Goal: Transaction & Acquisition: Purchase product/service

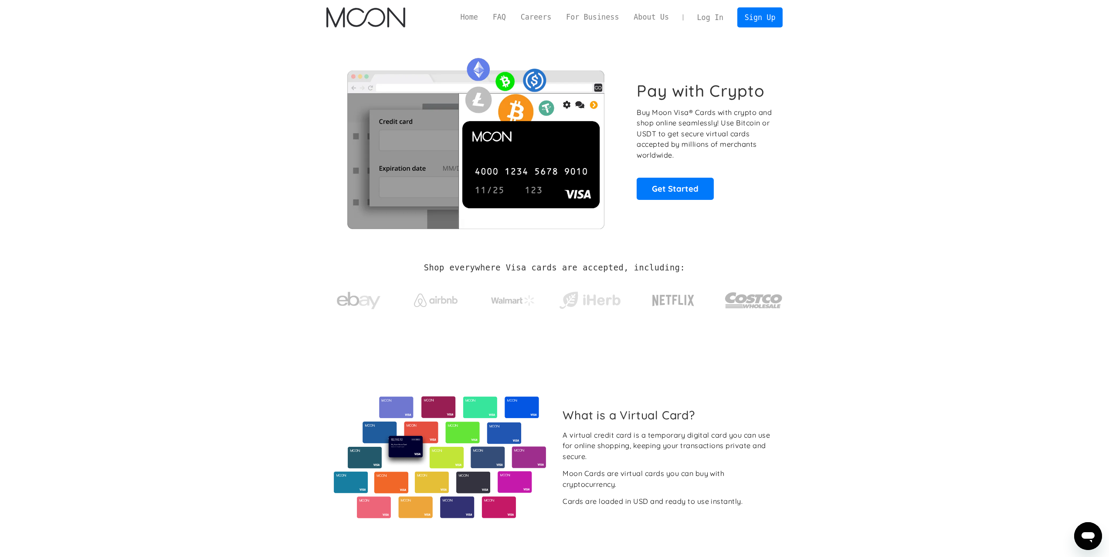
click at [866, 76] on section "Pay with Crypto Buy Moon Visa® Cards with crypto and shop online seamlessly! Us…" at bounding box center [554, 140] width 1109 height 211
click at [879, 68] on section "Pay with Crypto Buy Moon Visa® Cards with crypto and shop online seamlessly! Us…" at bounding box center [554, 140] width 1109 height 211
click at [887, 60] on section "Pay with Crypto Buy Moon Visa® Cards with crypto and shop online seamlessly! Us…" at bounding box center [554, 140] width 1109 height 211
click at [766, 18] on link "Sign Up" at bounding box center [759, 17] width 45 height 20
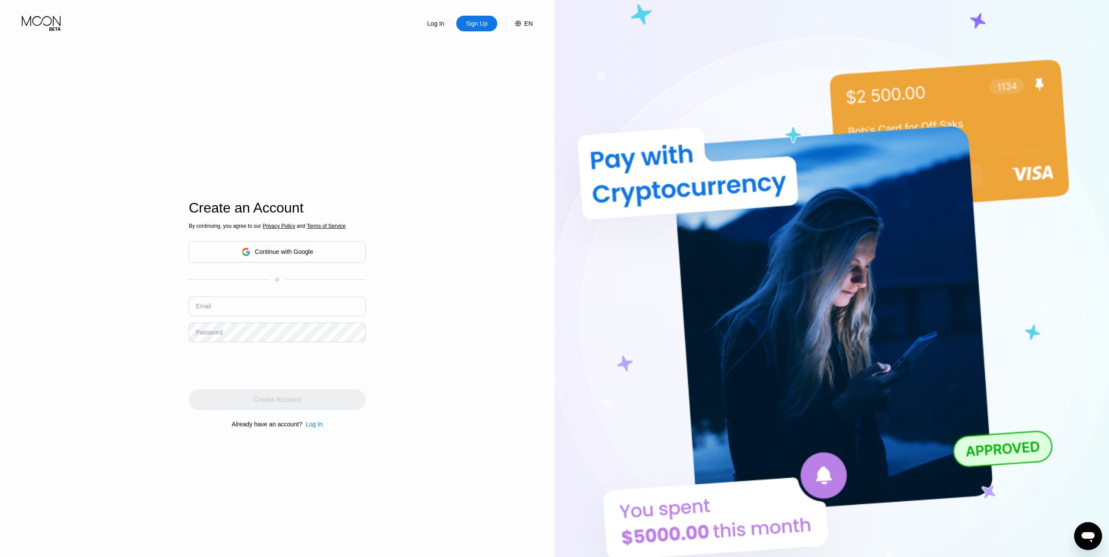
click at [285, 303] on input "text" at bounding box center [277, 307] width 177 height 20
type input "ไ"
type input "[EMAIL_ADDRESS][DOMAIN_NAME]"
click at [257, 404] on div "Create Account" at bounding box center [278, 400] width 48 height 9
click at [311, 308] on input at bounding box center [277, 306] width 177 height 20
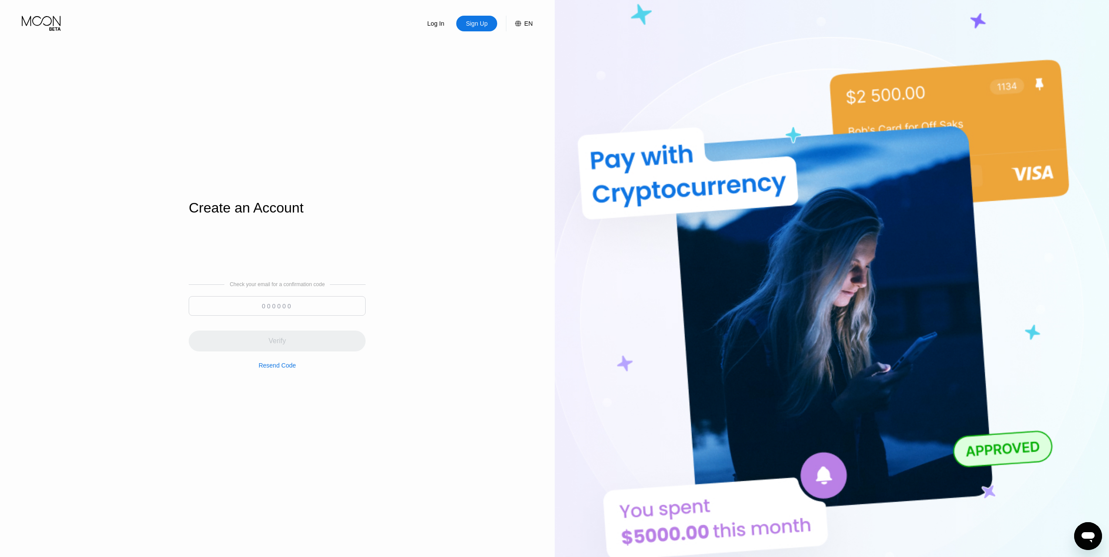
paste input "394283"
type input "394283"
click at [286, 341] on div "Verify" at bounding box center [277, 341] width 177 height 21
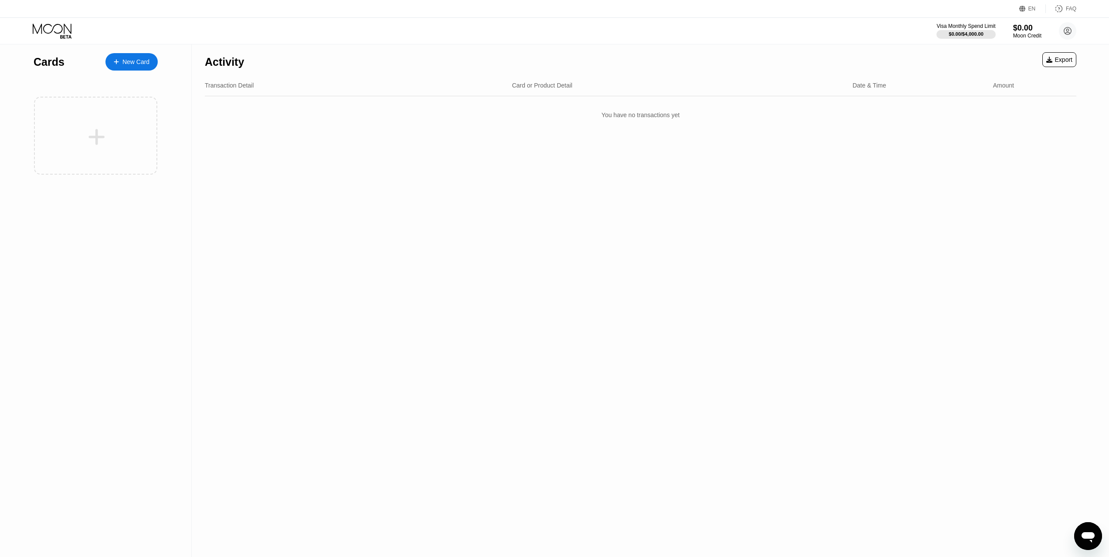
click at [136, 64] on div "New Card" at bounding box center [135, 61] width 27 height 7
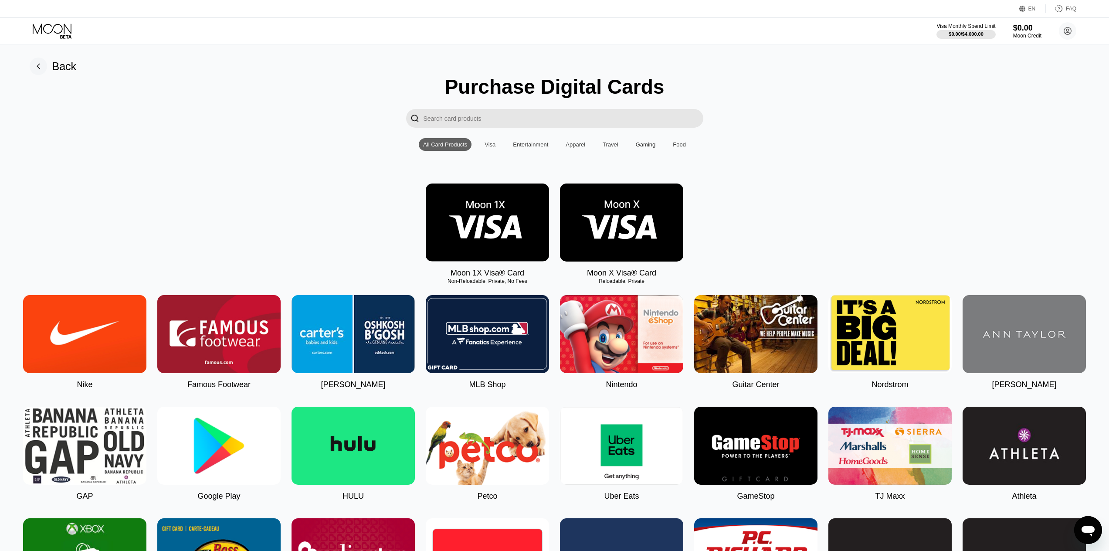
click at [490, 148] on div "Visa" at bounding box center [490, 144] width 11 height 7
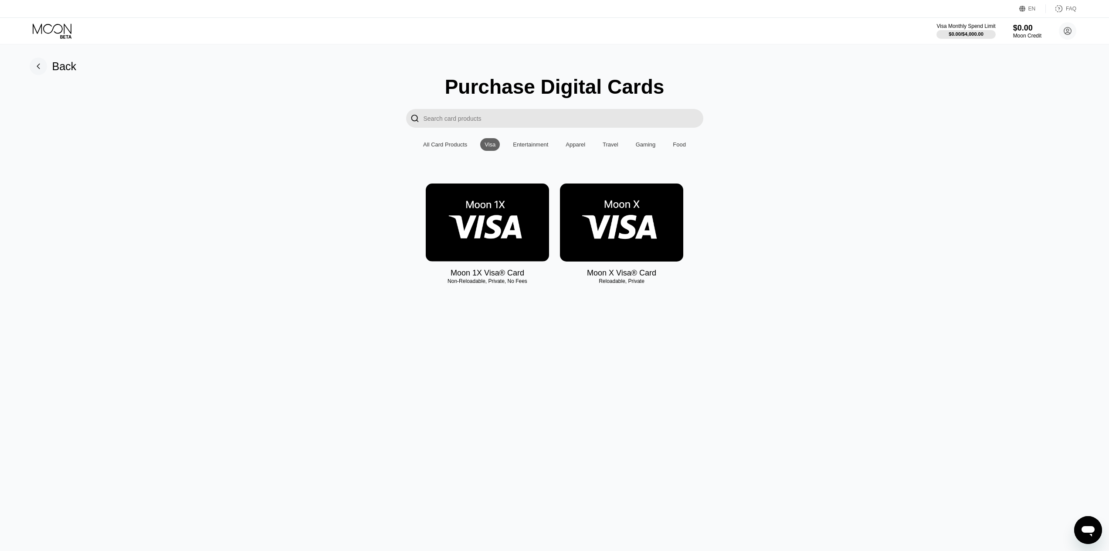
click at [530, 148] on div "Entertainment" at bounding box center [530, 144] width 35 height 7
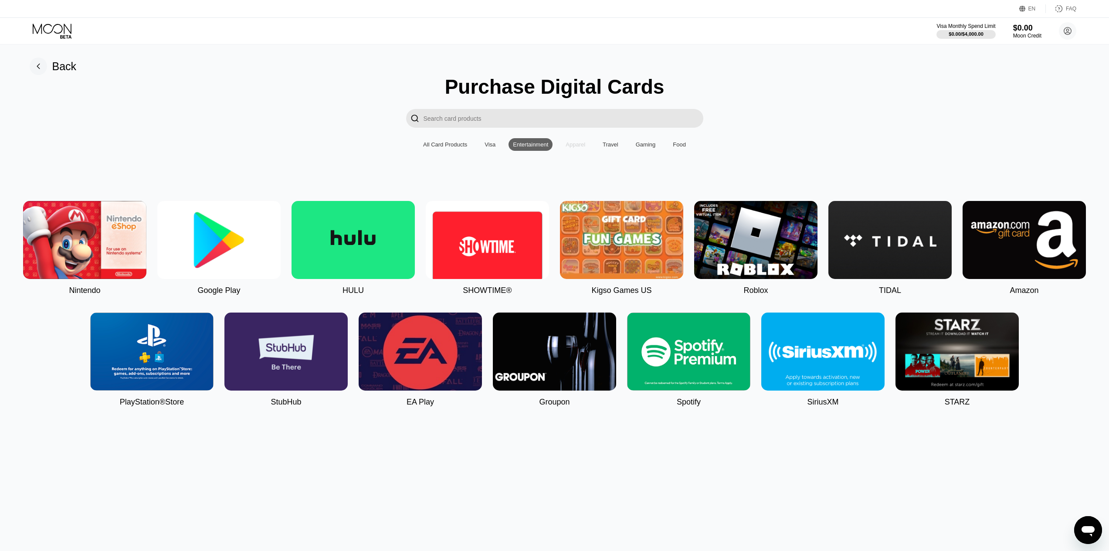
click at [572, 148] on div "Apparel" at bounding box center [576, 144] width 20 height 7
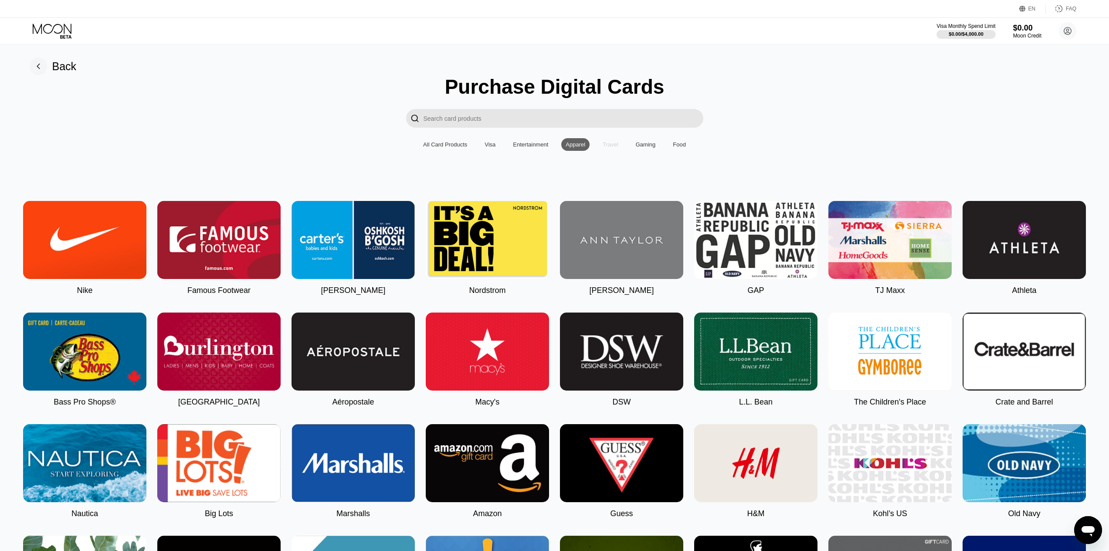
click at [609, 148] on div "Travel" at bounding box center [611, 144] width 16 height 7
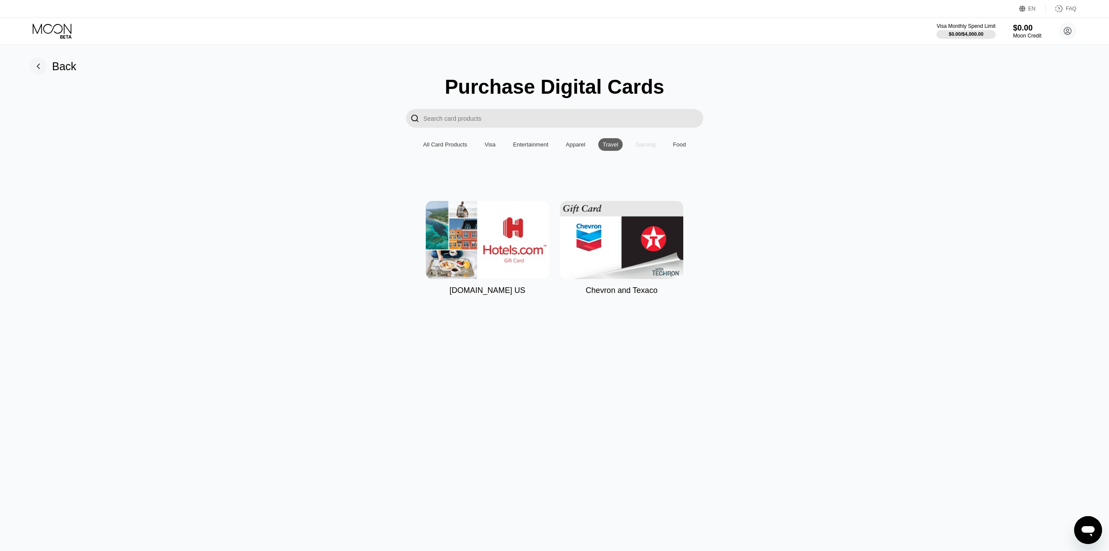
click at [641, 148] on div "Gaming" at bounding box center [646, 144] width 20 height 7
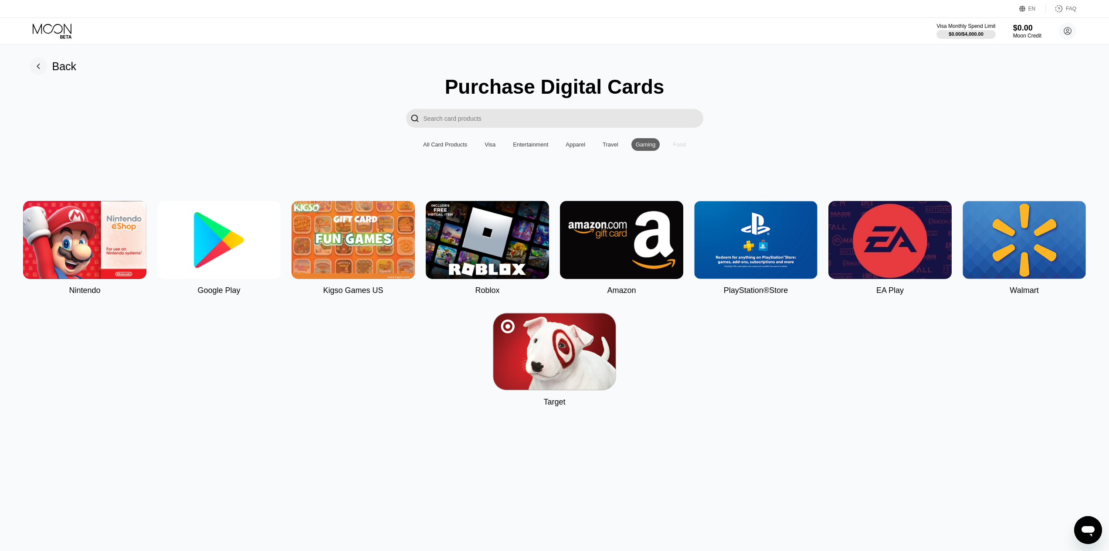
click at [681, 148] on div "Food" at bounding box center [679, 144] width 13 height 7
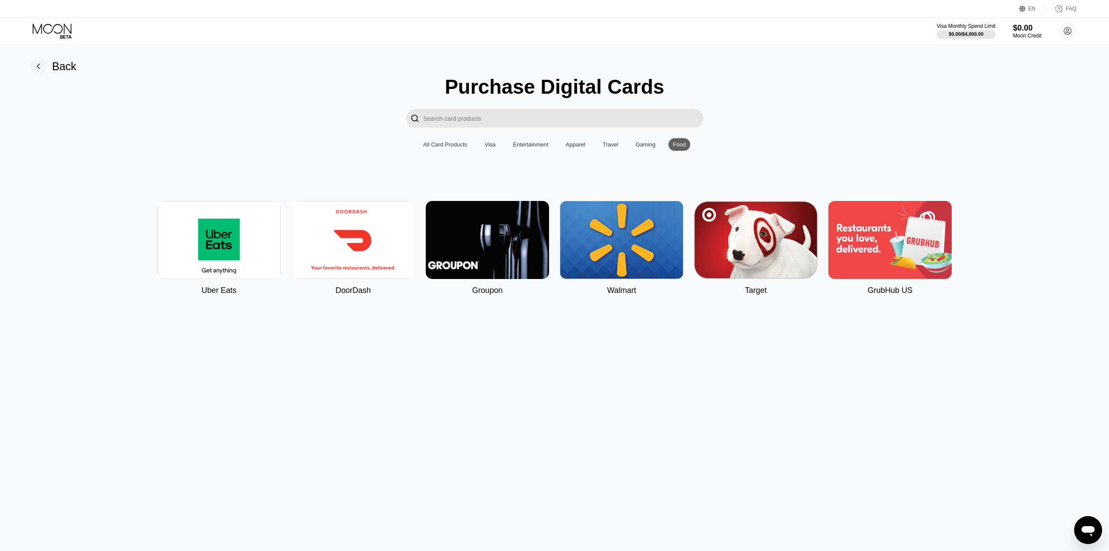
click at [448, 151] on div "All Card Products" at bounding box center [445, 144] width 53 height 13
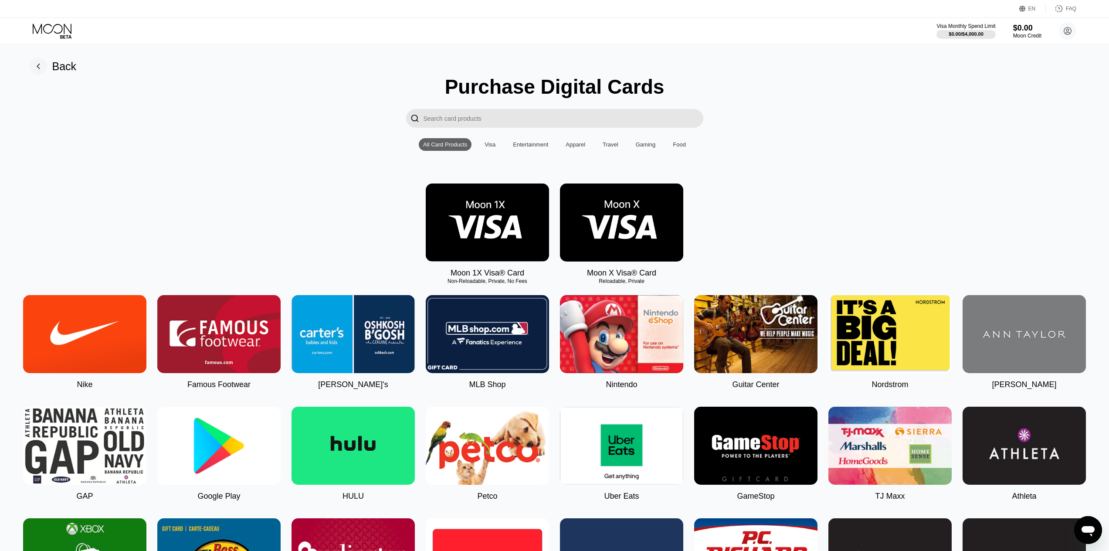
drag, startPoint x: 563, startPoint y: 290, endPoint x: 450, endPoint y: 278, distance: 113.5
click at [452, 278] on div "Moon 1X Visa® Card Non-Reloadable, Private, No Fees Moon X Visa® Card Reloadabl…" at bounding box center [555, 230] width 1090 height 94
drag, startPoint x: 452, startPoint y: 278, endPoint x: 533, endPoint y: 288, distance: 81.7
click at [533, 278] on div "Moon 1X Visa® Card Non-Reloadable, Private, No Fees" at bounding box center [487, 230] width 123 height 94
click at [837, 227] on div "Moon 1X Visa® Card Non-Reloadable, Private, No Fees Moon X Visa® Card Reloadabl…" at bounding box center [555, 230] width 1090 height 94
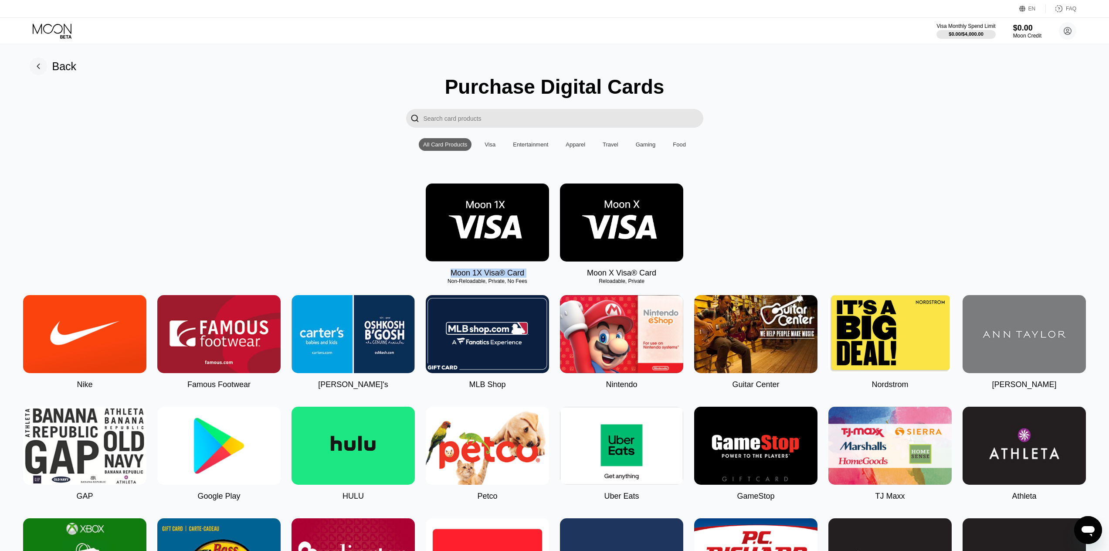
click at [764, 215] on div "Moon 1X Visa® Card Non-Reloadable, Private, No Fees Moon X Visa® Card Reloadabl…" at bounding box center [555, 230] width 1090 height 94
click at [701, 274] on div "Moon 1X Visa® Card Non-Reloadable, Private, No Fees Moon X Visa® Card Reloadabl…" at bounding box center [555, 230] width 1090 height 94
click at [487, 224] on img at bounding box center [487, 222] width 123 height 78
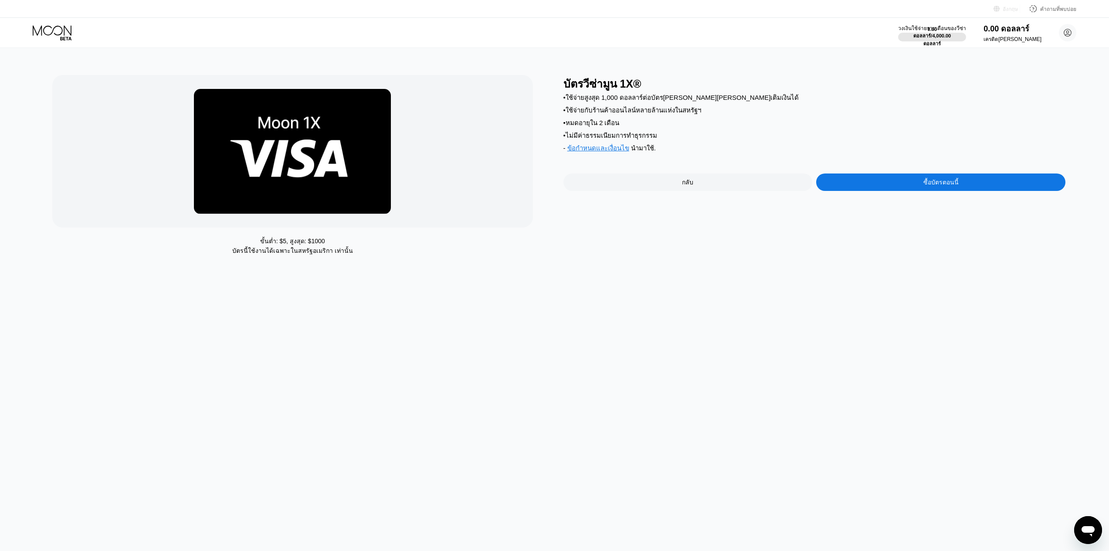
click at [1007, 7] on font "อังกฤษ" at bounding box center [1010, 9] width 15 height 6
click at [997, 49] on div "ภาษาอังกฤษ" at bounding box center [981, 52] width 60 height 10
click at [1005, 211] on div "บัตรวีซ่ามูน 1X® • ใช้จ่ายสูงสุด 1,000 ดอลลาร์ต่อบัตร[PERSON_NAME][PERSON_NAME]…" at bounding box center [815, 167] width 503 height 185
click at [831, 81] on div "บัตรวีซ่ามูน 1X®" at bounding box center [815, 83] width 503 height 17
click at [821, 87] on div "บัตรวีซ่ามูน 1X®" at bounding box center [815, 83] width 503 height 17
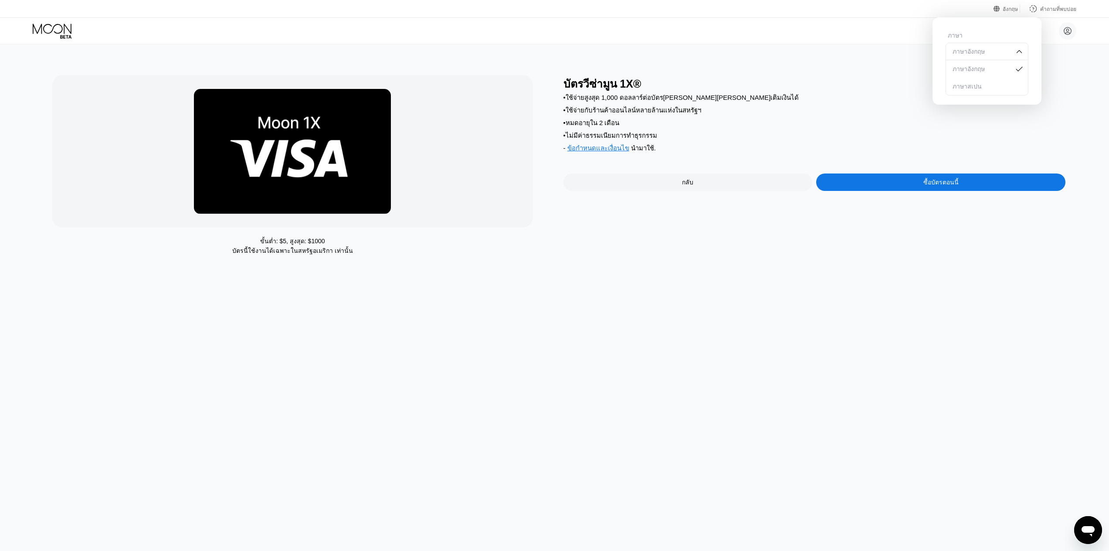
click at [363, 293] on div "ขั้นต่ำ: $ 5 , สูงสุด: $ 1000 บัตรนี้ใช้งานได้เฉพาะใน สหรัฐอเมริกา เท่านั้น บัต…" at bounding box center [555, 297] width 1116 height 506
click at [952, 179] on font "ซื้อบัตรตอนนี้" at bounding box center [941, 182] width 35 height 7
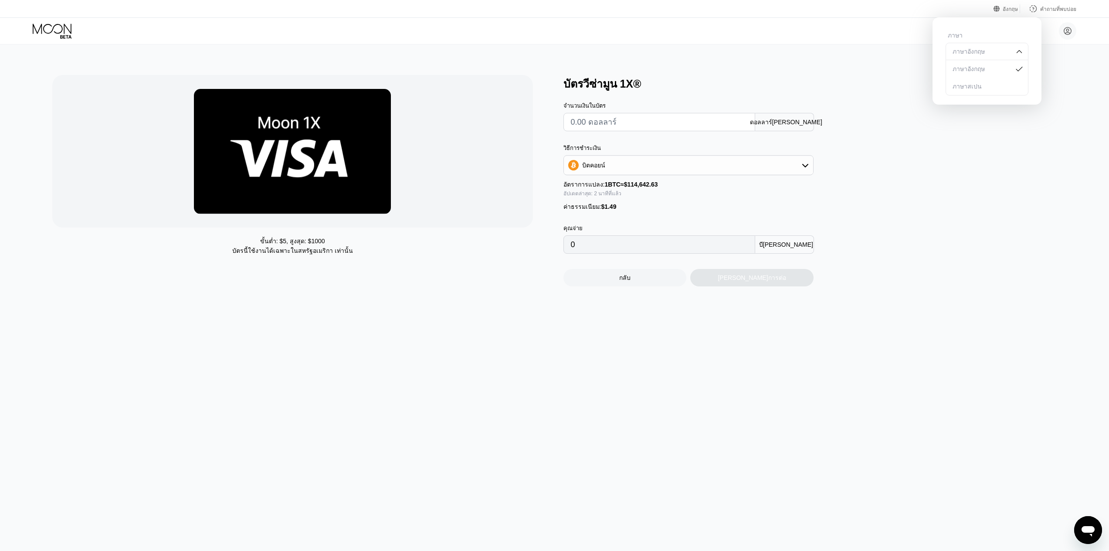
click at [698, 119] on input "text" at bounding box center [659, 121] width 177 height 17
click at [637, 160] on div "บิตคอยน์" at bounding box center [688, 164] width 249 height 17
click at [604, 205] on font "USDT บน TRON" at bounding box center [606, 208] width 45 height 7
type input "0.00"
click at [972, 188] on div "บัตรวีซ่ามูน 1X® จำนวนเงินในบัตร ดอลลาร์[PERSON_NAME] วิธีการชำระเงิน USDT บน T…" at bounding box center [815, 180] width 503 height 211
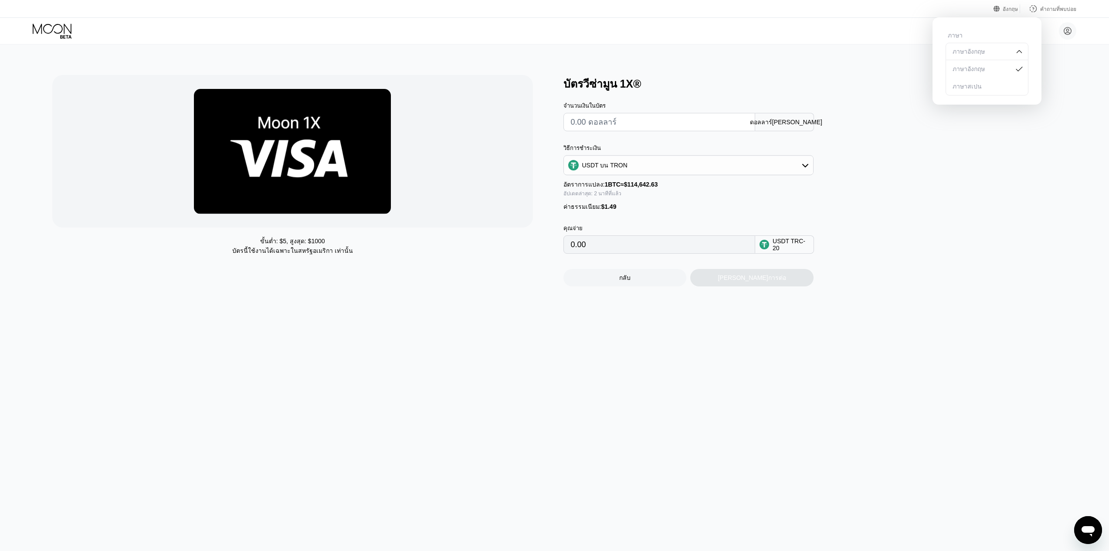
click at [660, 158] on div "USDT บน TRON" at bounding box center [688, 164] width 249 height 17
click at [934, 174] on div "บัตรวีซ่ามูน 1X® จำนวนเงินในบัตร ดอลลาร์[PERSON_NAME] วิธีการชำระเงิน USDT บน T…" at bounding box center [815, 180] width 503 height 211
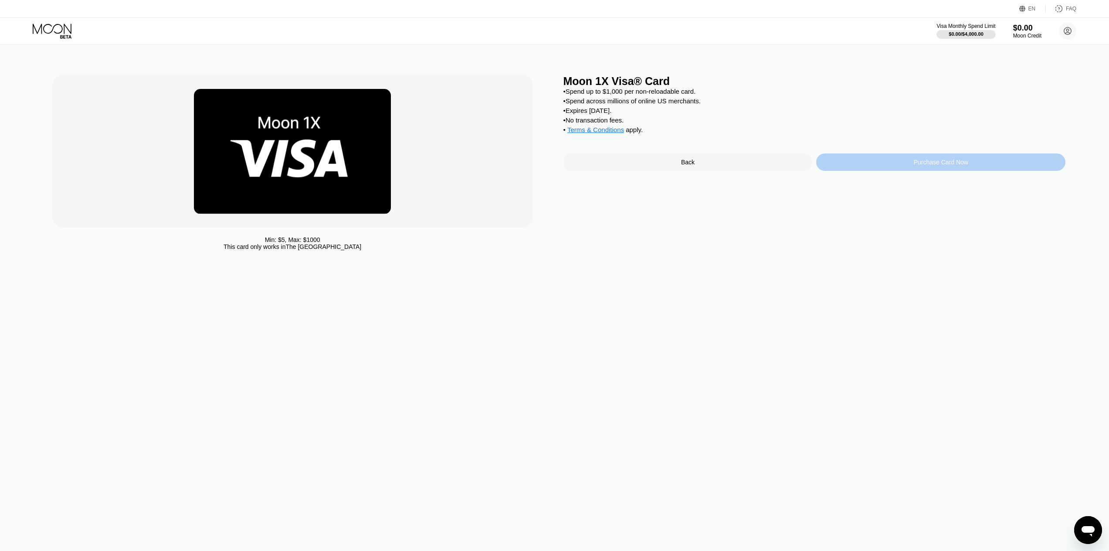
click at [954, 166] on div "Purchase Card Now" at bounding box center [941, 162] width 54 height 7
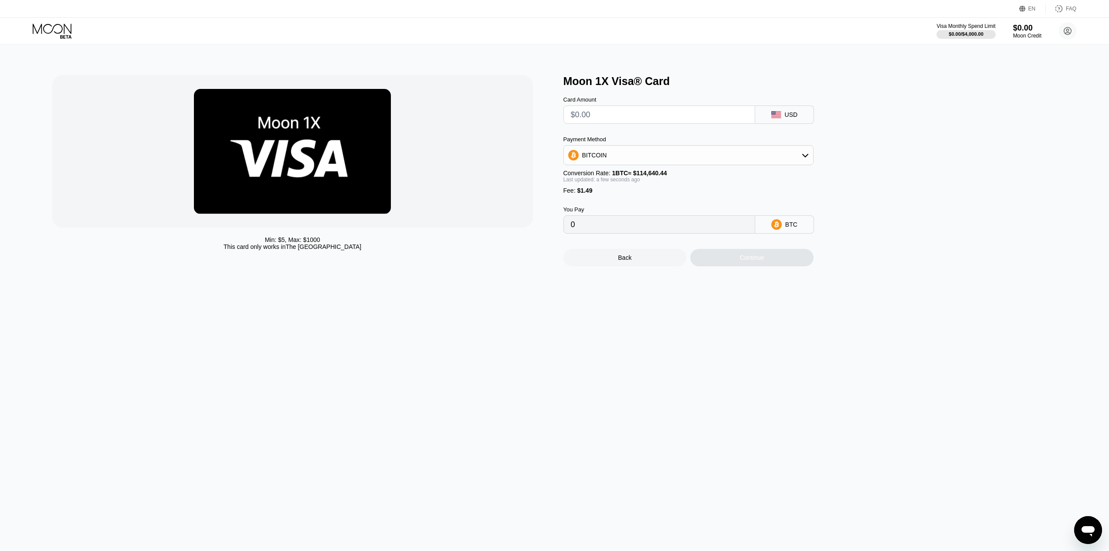
click at [661, 119] on input "text" at bounding box center [659, 114] width 177 height 17
type input "$1"
type input "0.00002173"
type input "$12"
type input "0.00011768"
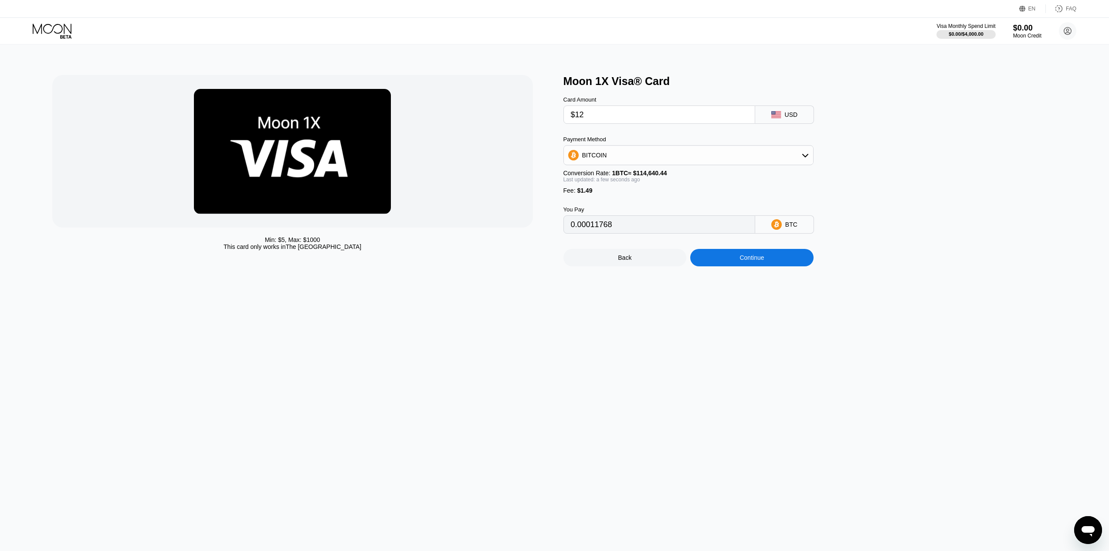
type input "$12"
click at [689, 160] on div "BITCOIN" at bounding box center [688, 154] width 249 height 17
click at [731, 213] on div "You Pay" at bounding box center [660, 209] width 192 height 7
click at [757, 261] on div "Continue" at bounding box center [752, 257] width 24 height 7
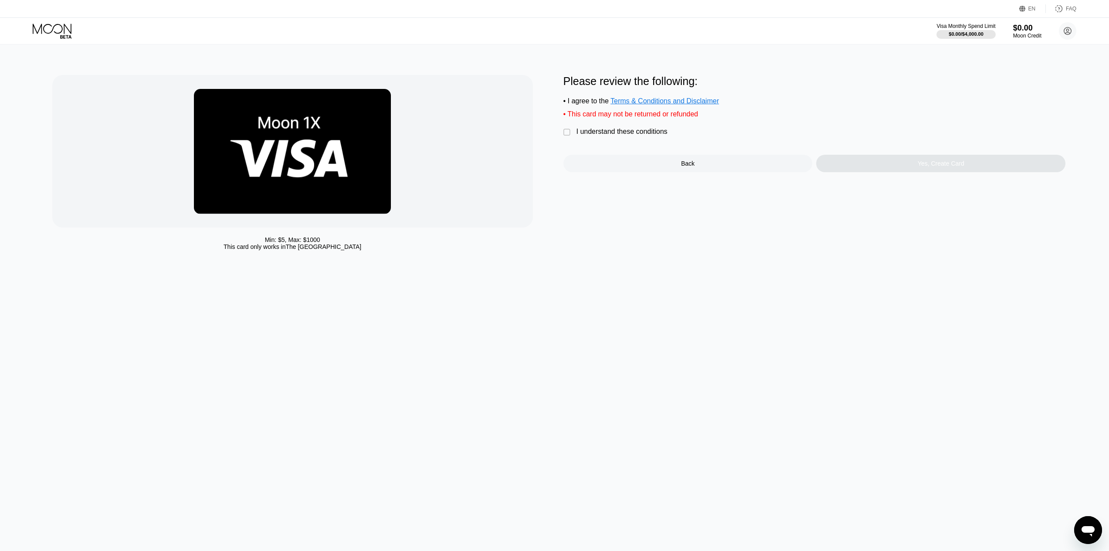
click at [567, 137] on div "" at bounding box center [568, 132] width 9 height 9
click at [937, 167] on div "Yes, Create Card" at bounding box center [941, 163] width 47 height 7
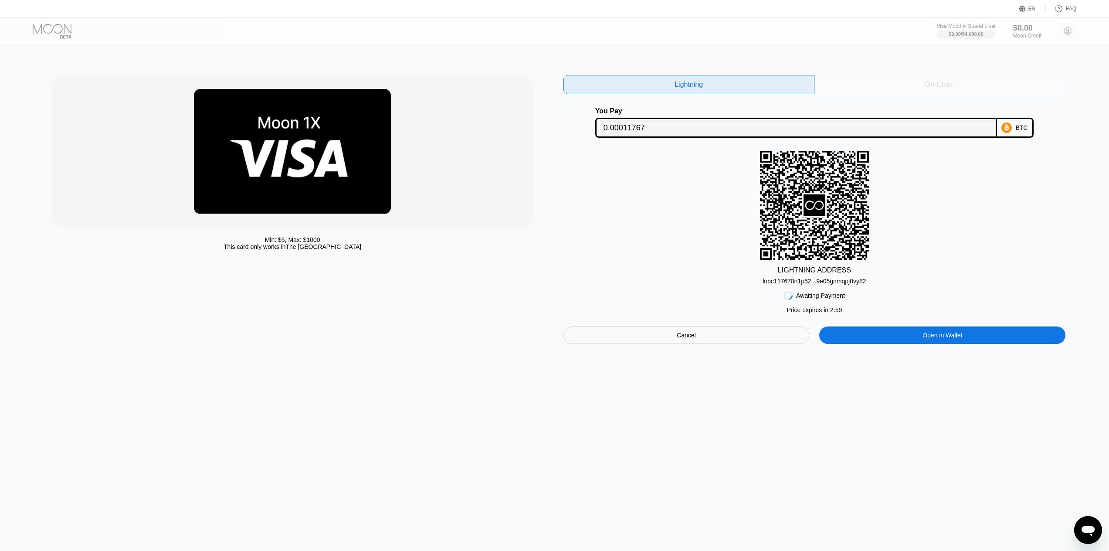
click at [937, 86] on div "On-Chain" at bounding box center [940, 84] width 30 height 9
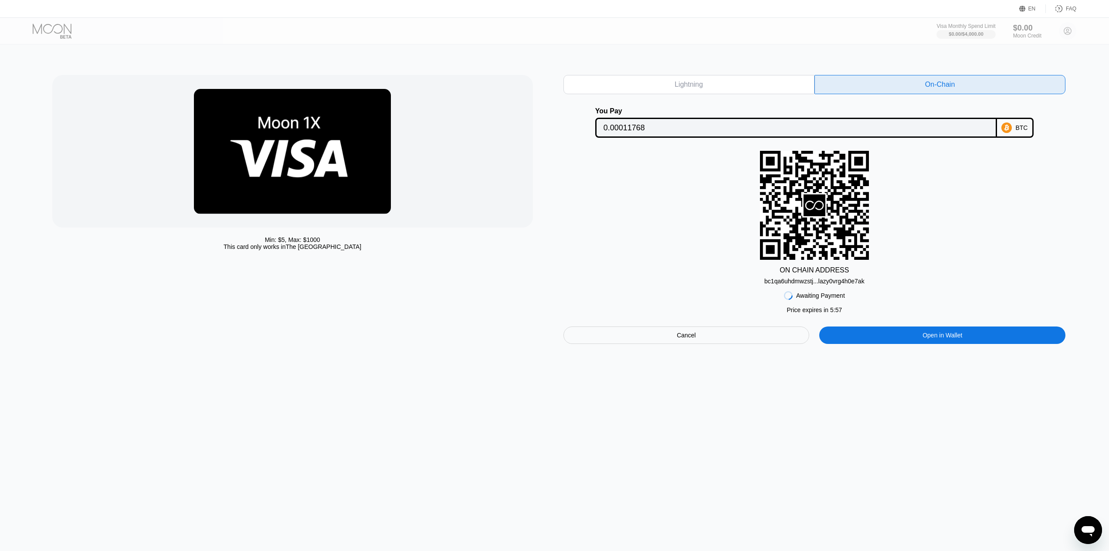
click at [721, 81] on div "Lightning" at bounding box center [689, 84] width 251 height 19
type input "0.00011767"
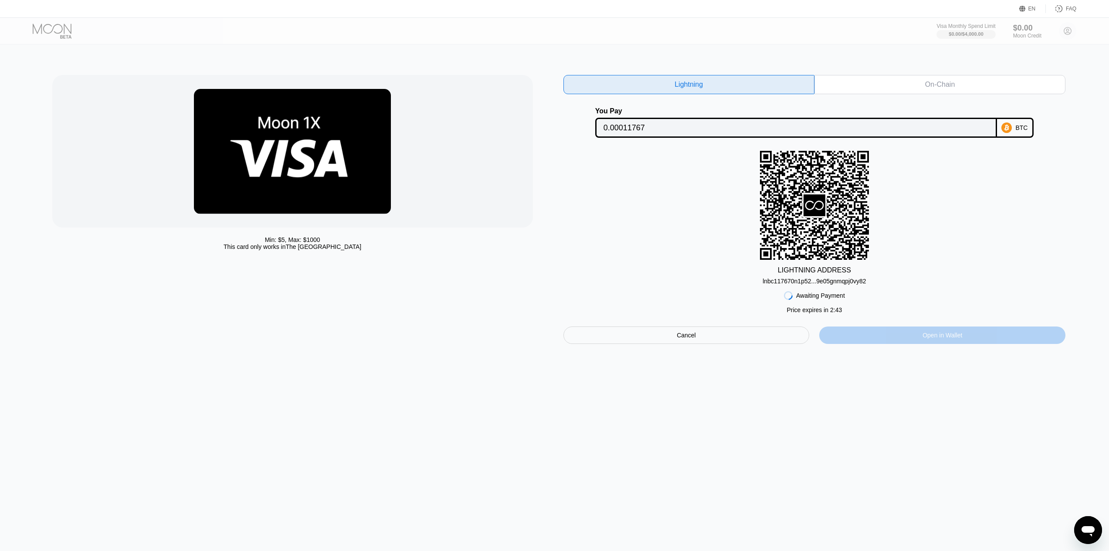
click at [962, 339] on div "Open in Wallet" at bounding box center [943, 335] width 40 height 8
click at [559, 166] on div "Min: $ 5 , Max: $ 1000 This card only works in The United States Lightning On-C…" at bounding box center [554, 209] width 1005 height 269
